Goal: Information Seeking & Learning: Learn about a topic

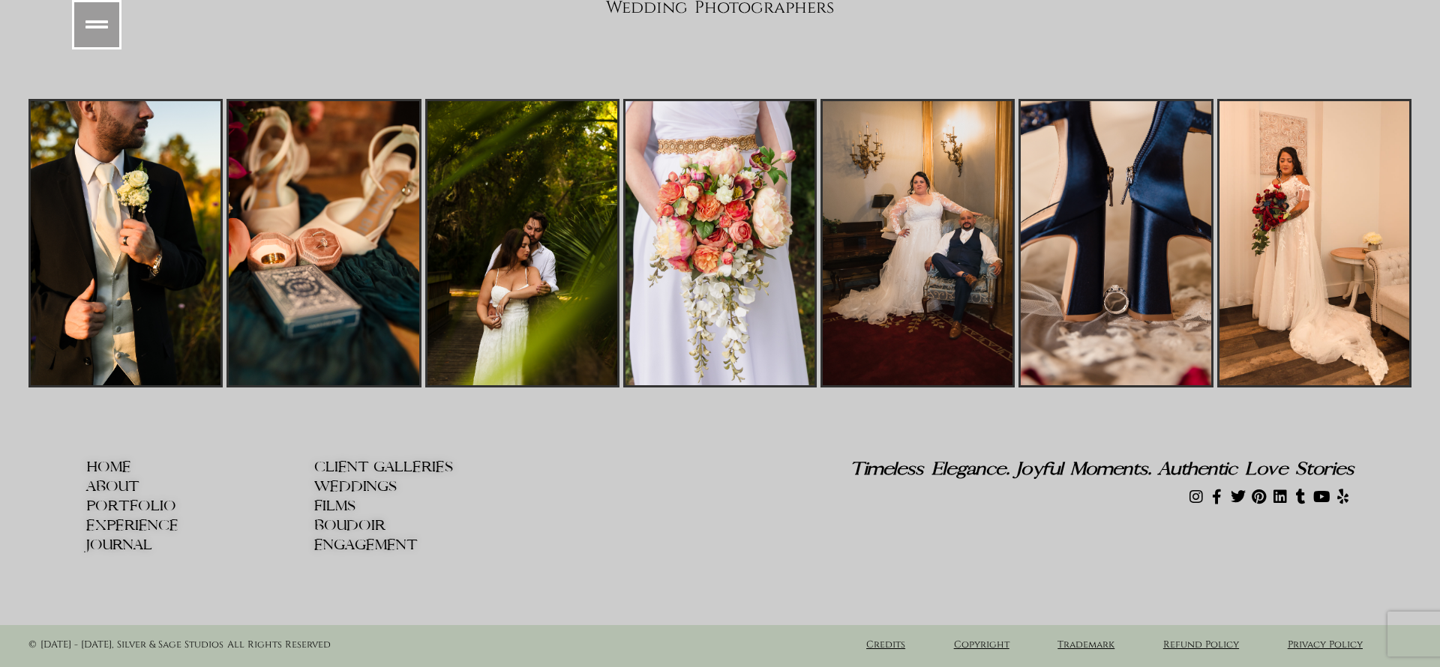
scroll to position [22488, 0]
